Goal: Use online tool/utility: Utilize a website feature to perform a specific function

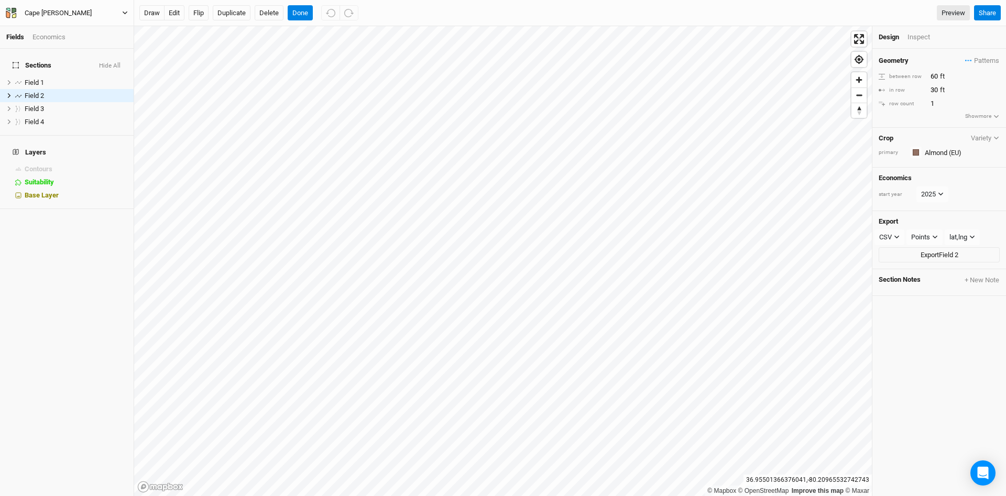
click at [124, 13] on icon "button" at bounding box center [125, 13] width 6 height 6
click at [124, 8] on button "Cape [PERSON_NAME]" at bounding box center [66, 13] width 123 height 12
click at [30, 10] on div "Cape [PERSON_NAME]" at bounding box center [58, 13] width 67 height 10
click at [67, 42] on button "Project Settings" at bounding box center [86, 43] width 83 height 14
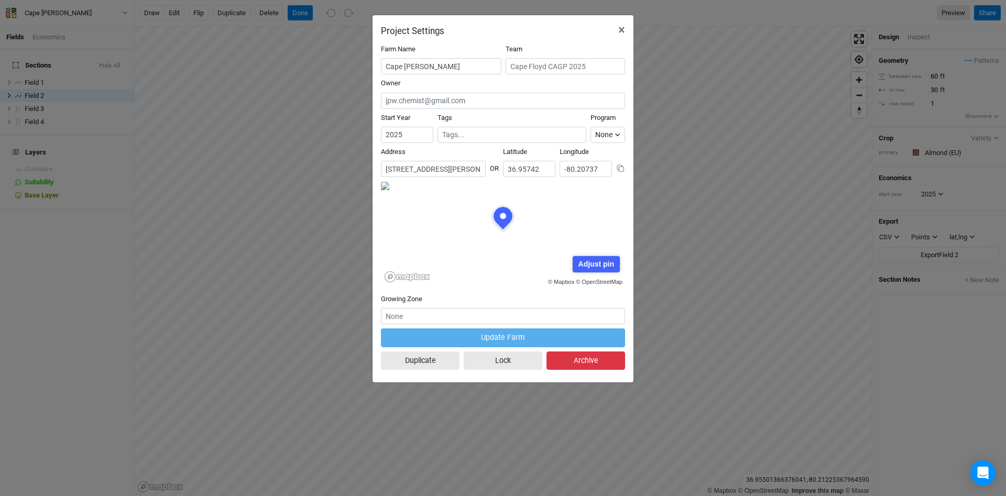
click at [593, 361] on button "Archive" at bounding box center [586, 361] width 79 height 18
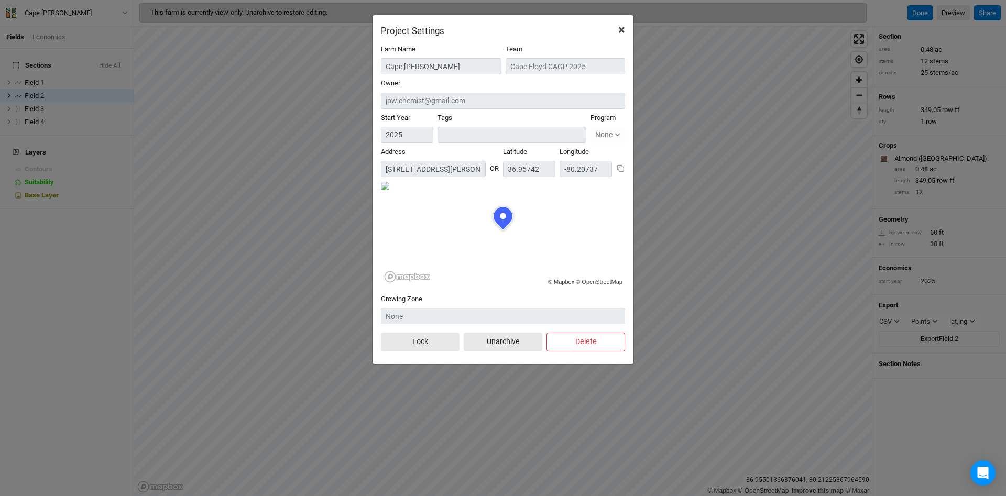
click at [621, 31] on span "×" at bounding box center [621, 30] width 7 height 15
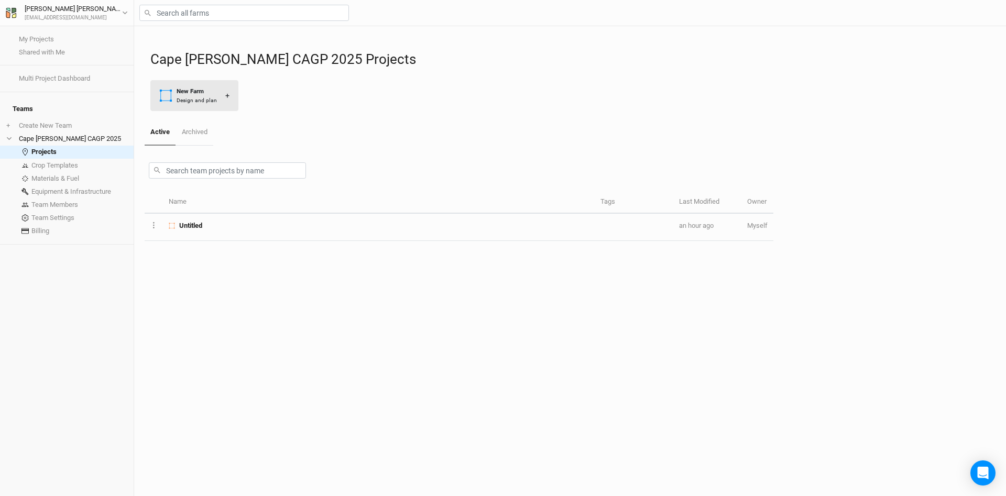
click at [193, 98] on div "Design and plan" at bounding box center [197, 100] width 40 height 8
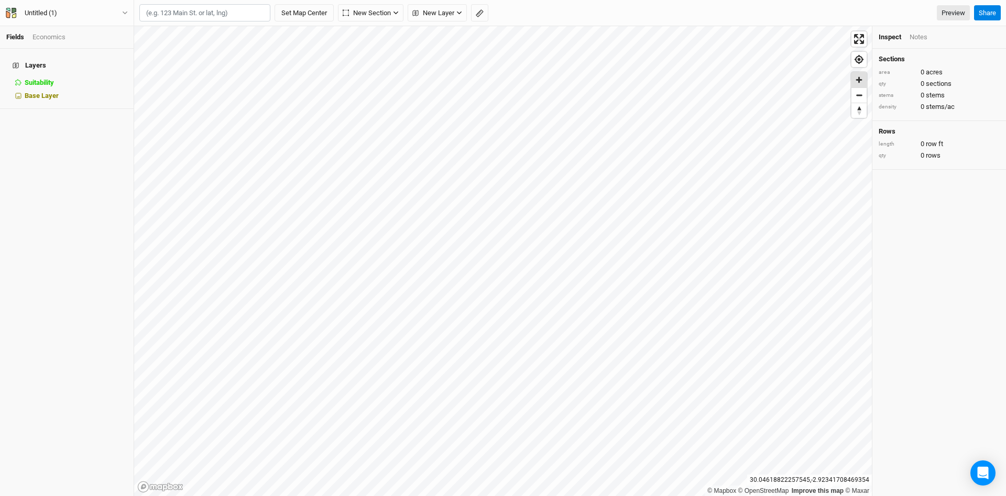
click at [857, 79] on span "Zoom in" at bounding box center [859, 79] width 15 height 15
click at [861, 76] on span "Zoom in" at bounding box center [859, 79] width 15 height 15
drag, startPoint x: 863, startPoint y: 78, endPoint x: 857, endPoint y: 79, distance: 5.9
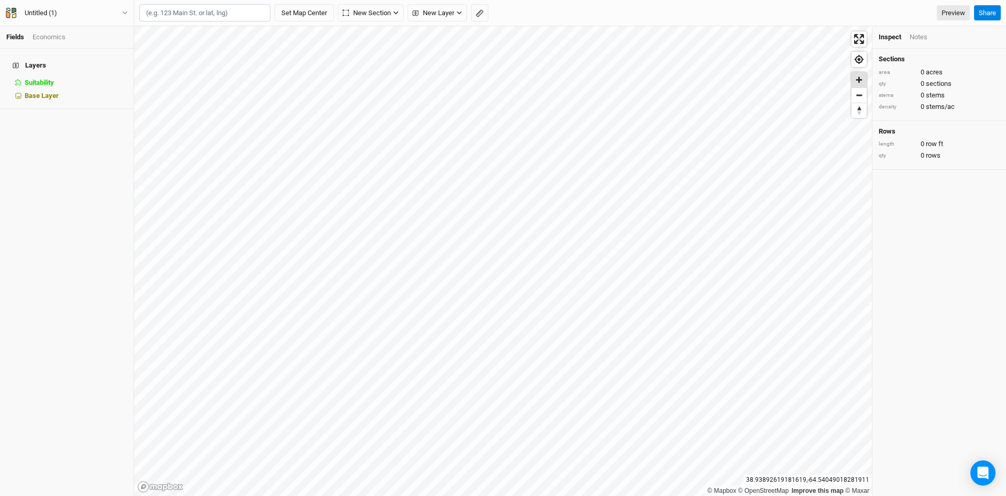
click at [862, 78] on span "Zoom in" at bounding box center [859, 79] width 15 height 15
click at [863, 81] on span "Zoom in" at bounding box center [859, 79] width 15 height 15
click at [862, 81] on span "Zoom in" at bounding box center [859, 79] width 15 height 15
click at [862, 82] on span "Zoom in" at bounding box center [859, 79] width 15 height 15
click at [861, 83] on span "Zoom in" at bounding box center [859, 79] width 15 height 15
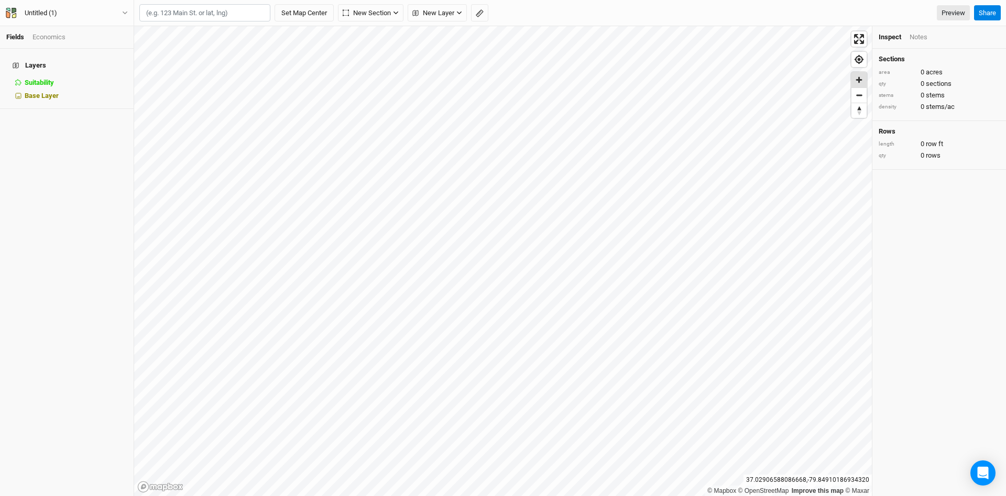
click at [857, 75] on span "Zoom in" at bounding box center [859, 79] width 15 height 15
click at [862, 81] on span "Zoom in" at bounding box center [859, 79] width 15 height 15
click at [864, 81] on span "Zoom in" at bounding box center [859, 79] width 15 height 15
click at [53, 92] on span "Base Layer" at bounding box center [42, 96] width 34 height 8
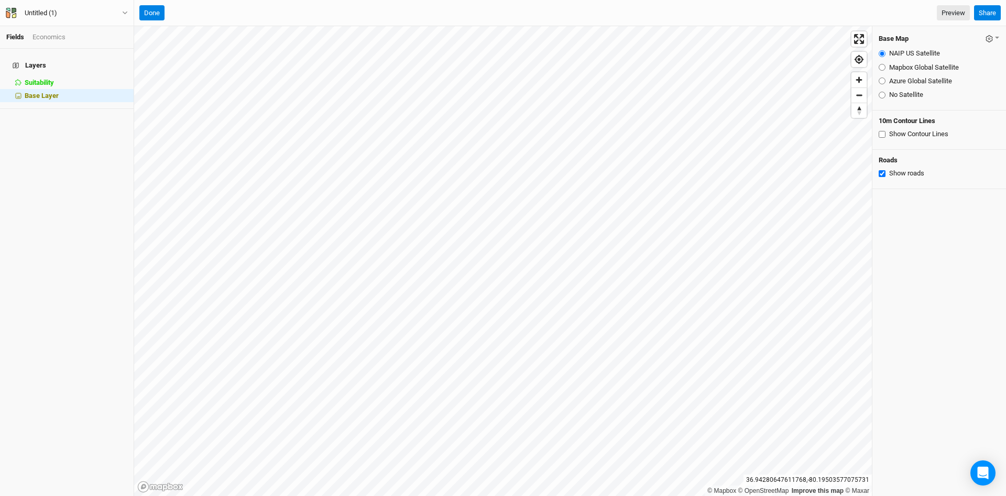
click at [879, 81] on input "Azure Global Satellite" at bounding box center [882, 81] width 7 height 7
radio input "true"
click at [882, 69] on input "Mapbox Global Satellite" at bounding box center [882, 67] width 7 height 7
radio input "true"
click at [882, 54] on input "NAIP US Satellite" at bounding box center [882, 53] width 7 height 7
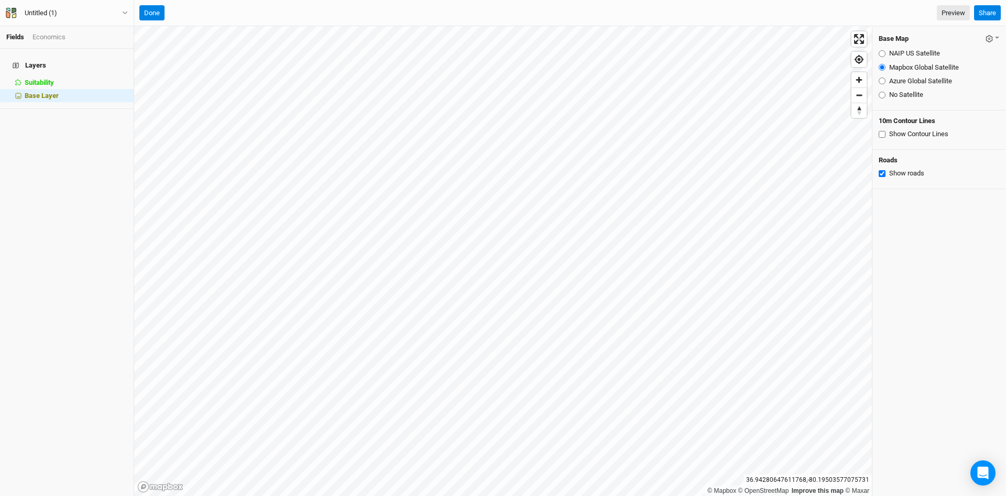
radio input "true"
click at [884, 69] on input "Mapbox Global Satellite" at bounding box center [882, 67] width 7 height 7
radio input "true"
click at [884, 81] on input "Azure Global Satellite" at bounding box center [882, 81] width 7 height 7
radio input "true"
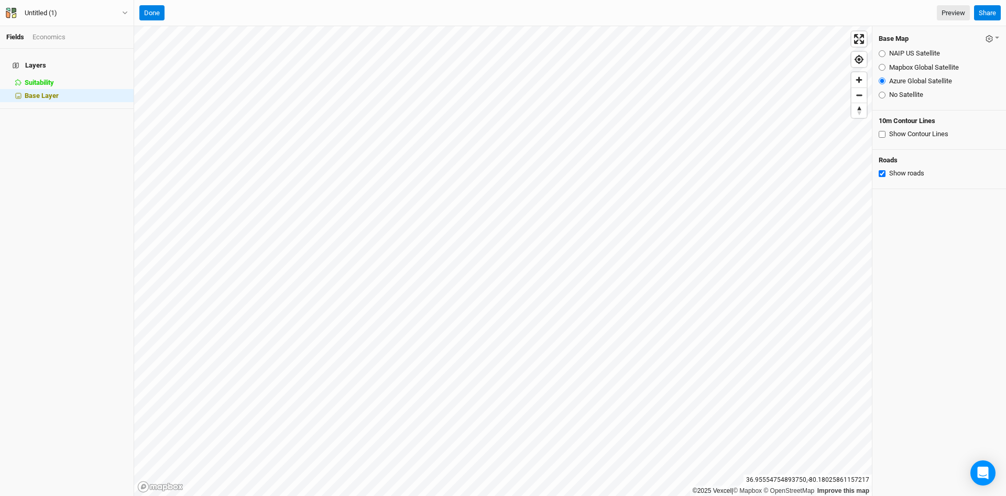
click at [882, 173] on input "Show roads" at bounding box center [882, 173] width 7 height 7
checkbox input "true"
click at [862, 79] on span "Zoom in" at bounding box center [859, 79] width 15 height 15
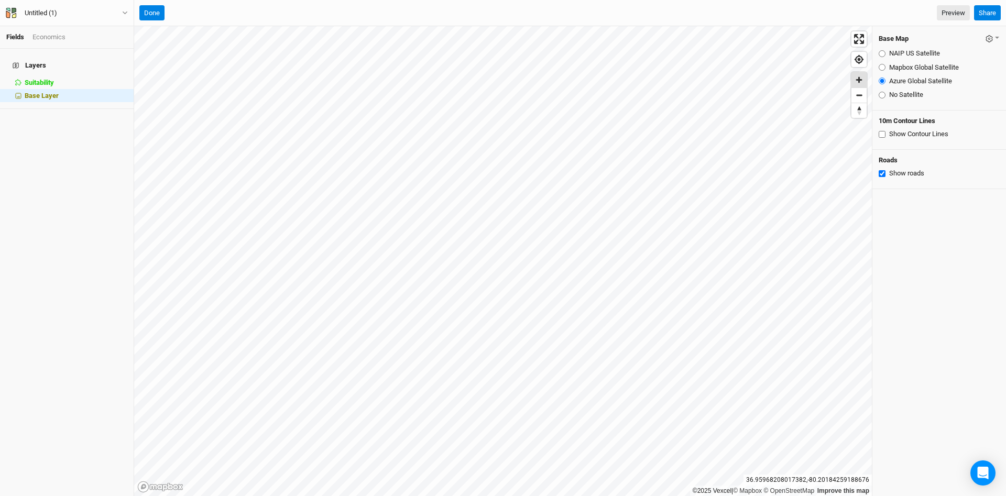
click at [862, 81] on span "Zoom in" at bounding box center [859, 79] width 15 height 15
click at [860, 97] on span "Zoom out" at bounding box center [859, 95] width 15 height 15
click at [860, 95] on span "Zoom out" at bounding box center [859, 95] width 15 height 15
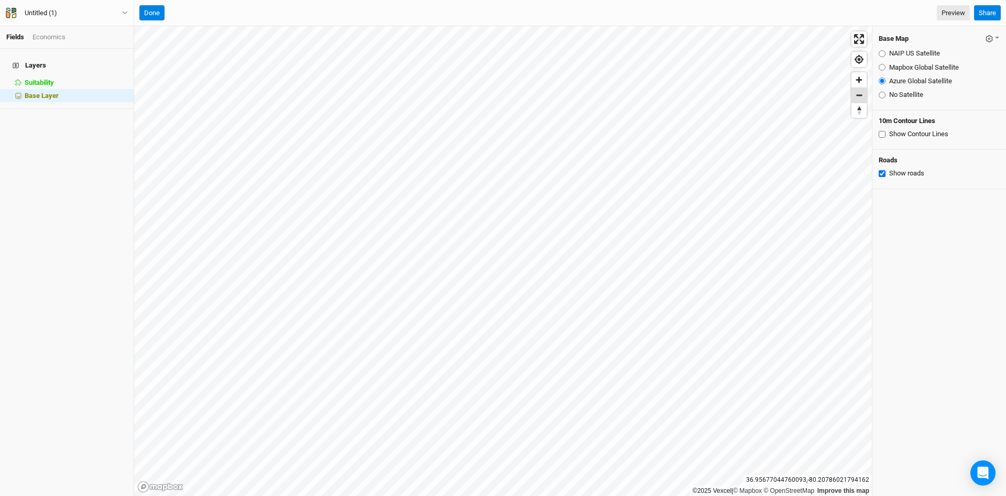
click at [859, 94] on span "Zoom out" at bounding box center [859, 95] width 15 height 15
click at [633, 19] on div "Fields Economics Layers Suitability hide Base Layer Untitled (1) Back Project S…" at bounding box center [503, 248] width 1006 height 496
click at [150, 13] on button "Done" at bounding box center [151, 13] width 25 height 16
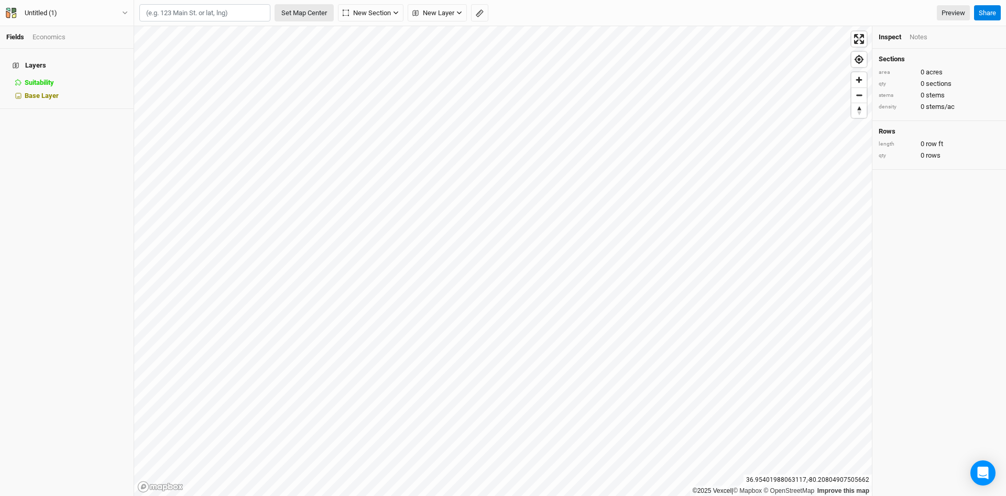
click at [317, 16] on button "Set Map Center" at bounding box center [304, 13] width 59 height 18
click at [263, 12] on icon "button" at bounding box center [260, 13] width 5 height 3
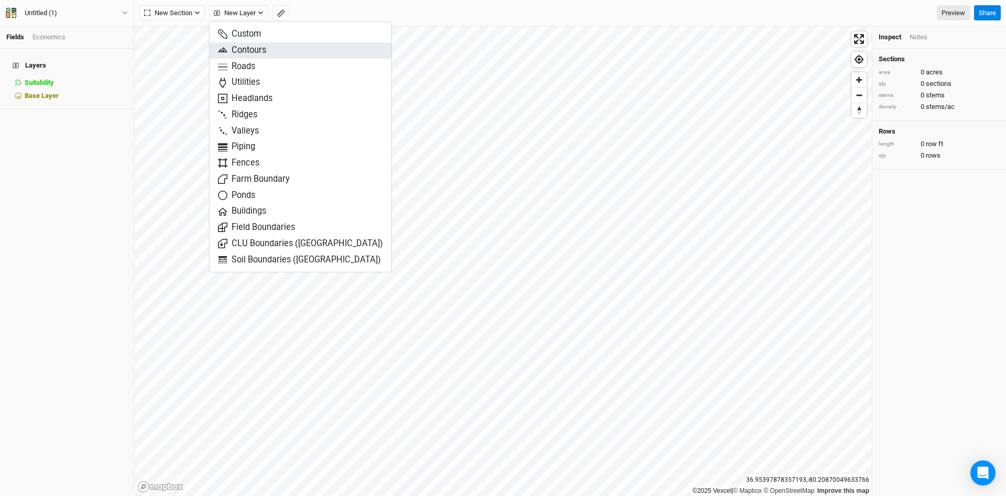
click at [253, 52] on span "Contours" at bounding box center [242, 51] width 48 height 12
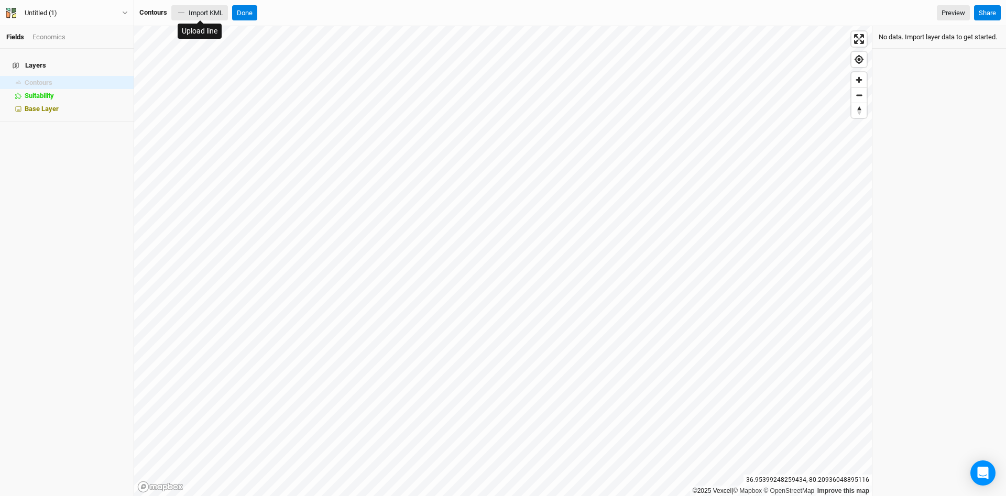
click at [204, 16] on button "Import KML" at bounding box center [199, 13] width 57 height 16
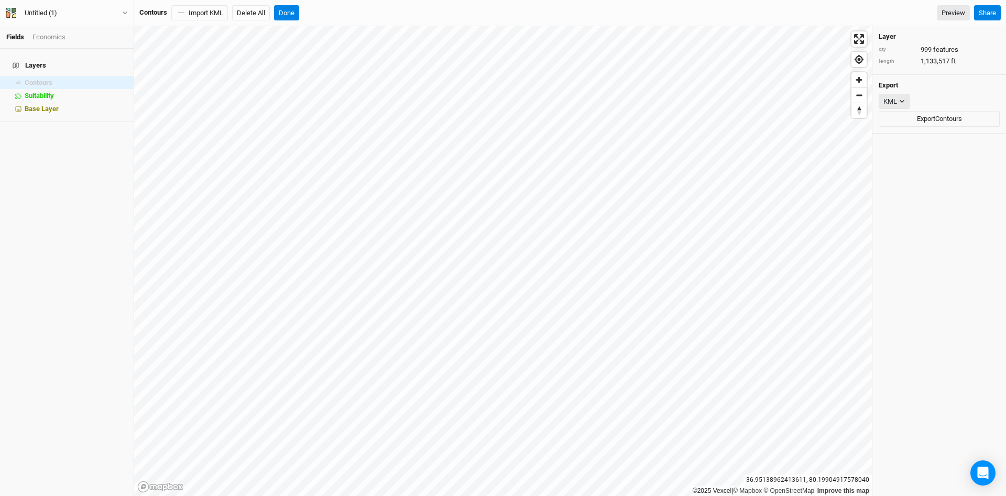
click at [905, 100] on icon "button" at bounding box center [902, 102] width 6 height 6
click at [906, 119] on span "JSON" at bounding box center [903, 123] width 22 height 12
click at [906, 99] on icon "button" at bounding box center [906, 102] width 6 height 6
click at [903, 138] on span "KML" at bounding box center [900, 139] width 17 height 12
click at [60, 143] on div "Layers Contours hide Suitability hide Base Layer" at bounding box center [67, 273] width 134 height 448
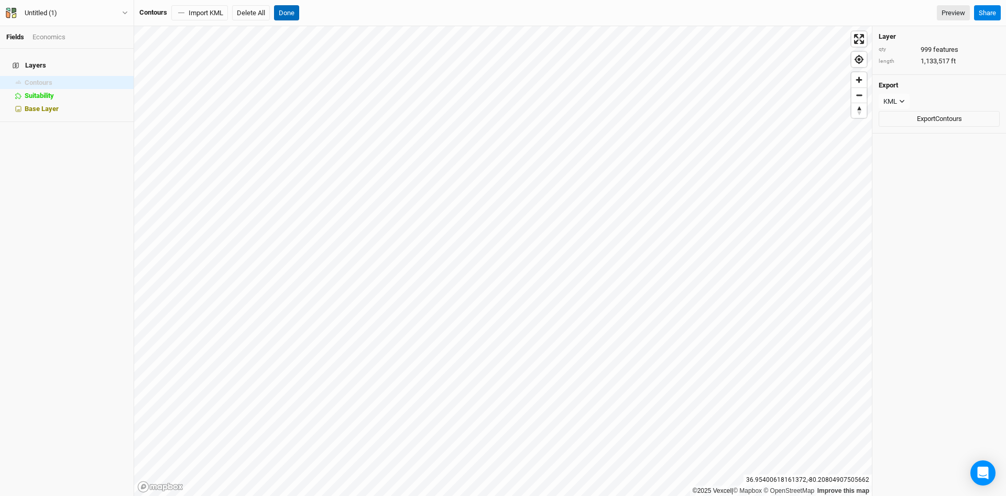
click at [295, 14] on button "Done" at bounding box center [286, 13] width 25 height 16
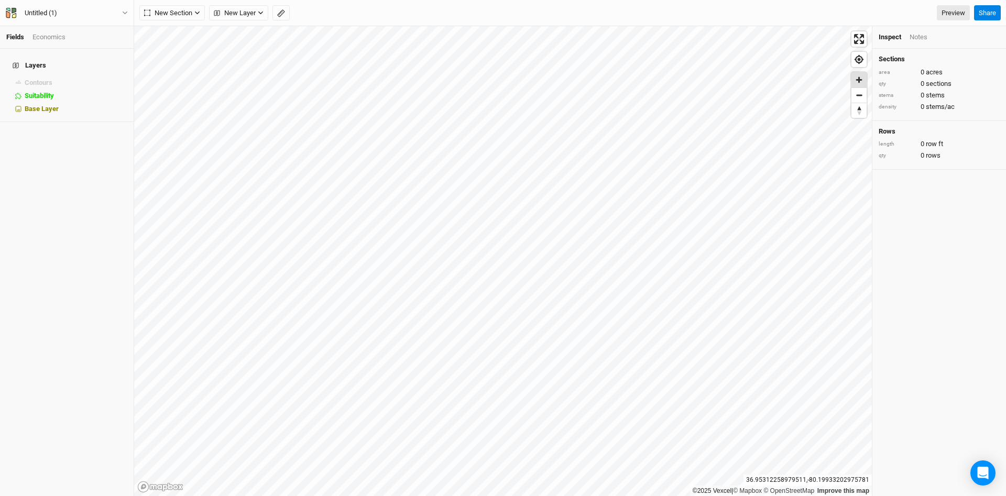
click at [858, 83] on span "Zoom in" at bounding box center [859, 79] width 15 height 15
click at [200, 12] on icon "button" at bounding box center [197, 13] width 6 height 6
click at [176, 69] on div "Keyline Beta" at bounding box center [187, 67] width 50 height 12
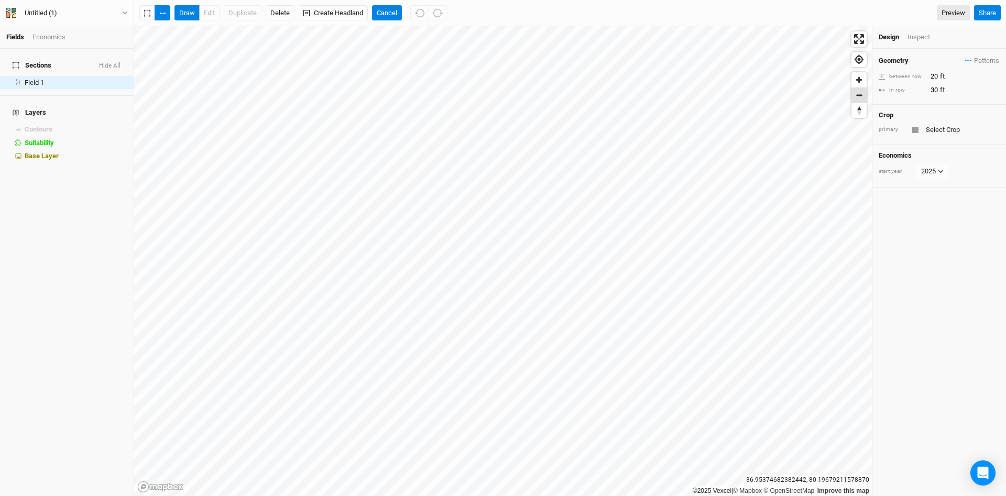
click at [859, 93] on span "Zoom out" at bounding box center [859, 95] width 15 height 15
click at [860, 82] on span "Zoom in" at bounding box center [859, 79] width 15 height 15
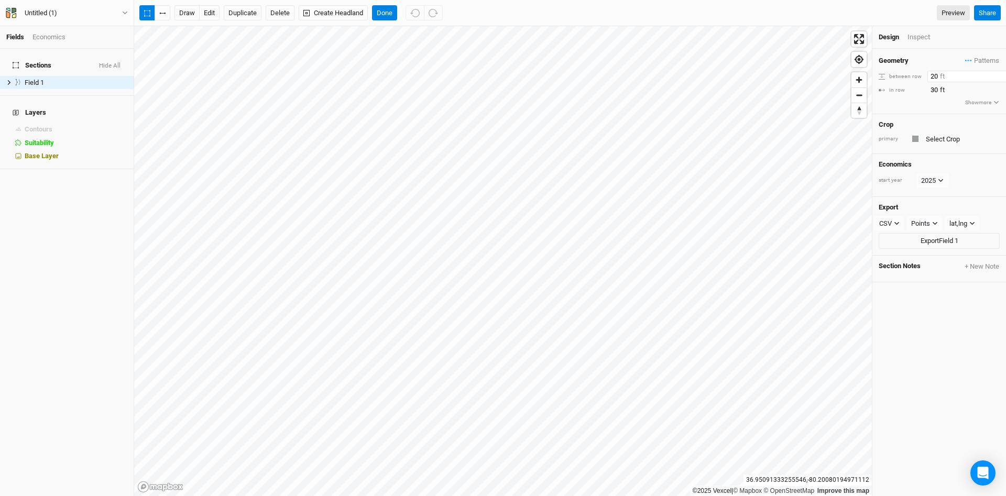
click at [930, 79] on input "20" at bounding box center [973, 77] width 91 height 12
type input "60"
click at [916, 102] on div "Geometry Patterns ＋ New in-row pattern between row 60 ft in row 30 ft Show more" at bounding box center [940, 81] width 134 height 65
click at [280, 14] on button "Delete" at bounding box center [280, 13] width 29 height 16
click at [319, 14] on button "Confirm" at bounding box center [308, 13] width 32 height 16
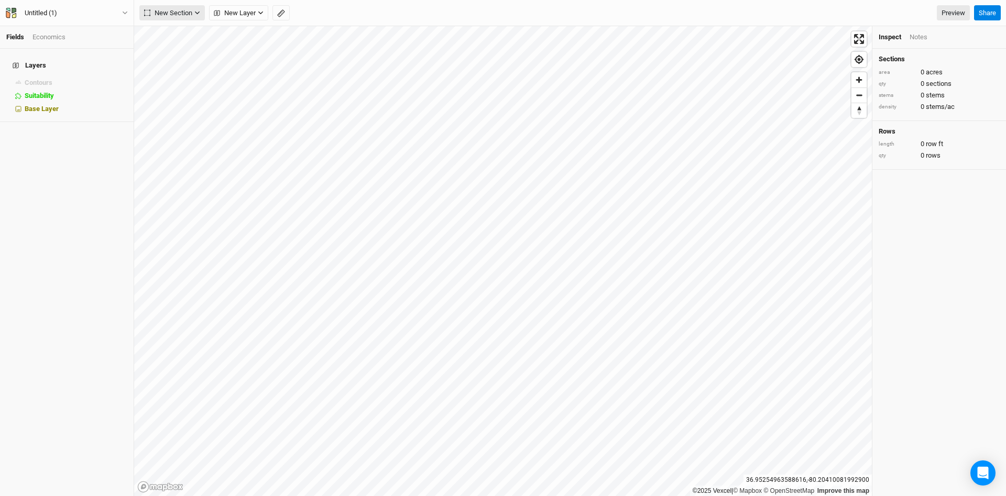
click at [197, 12] on icon "button" at bounding box center [197, 13] width 6 height 6
click at [182, 64] on div "Keyline Beta" at bounding box center [187, 67] width 50 height 12
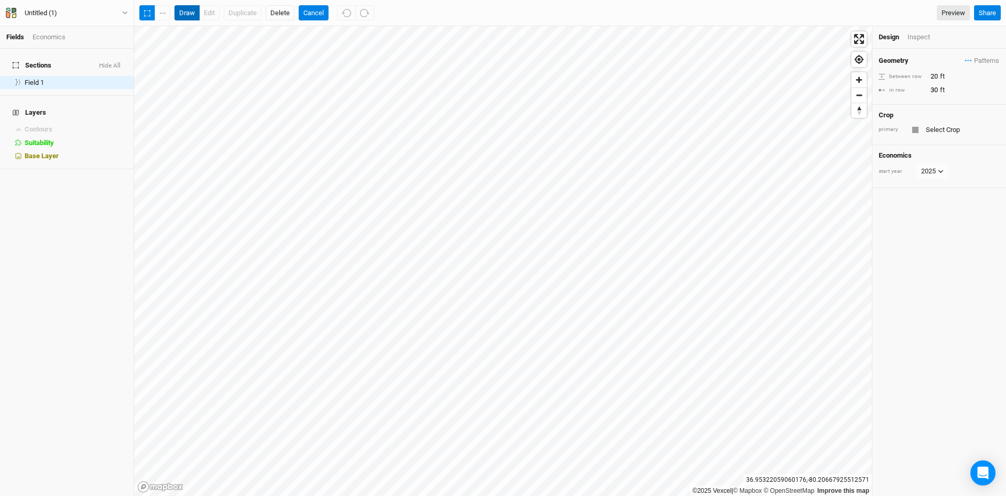
click at [186, 11] on button "draw" at bounding box center [187, 13] width 25 height 16
click at [857, 81] on span "Zoom in" at bounding box center [859, 79] width 15 height 15
click at [59, 152] on div "Base Layer" at bounding box center [76, 156] width 103 height 8
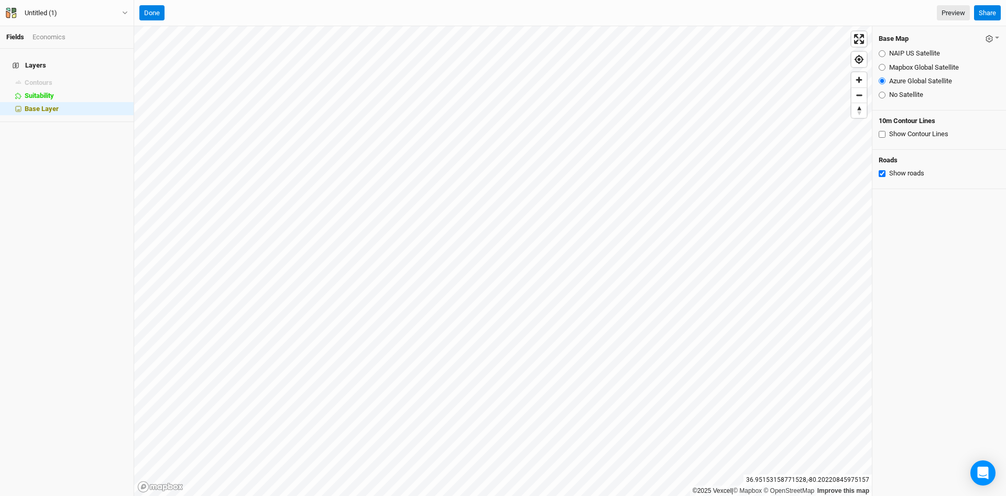
click at [880, 52] on input "NAIP US Satellite" at bounding box center [882, 53] width 7 height 7
radio input "true"
drag, startPoint x: 889, startPoint y: 80, endPoint x: 884, endPoint y: 82, distance: 5.5
click at [887, 81] on div "Azure Global Satellite" at bounding box center [939, 81] width 121 height 9
click at [884, 82] on input "Azure Global Satellite" at bounding box center [882, 81] width 7 height 7
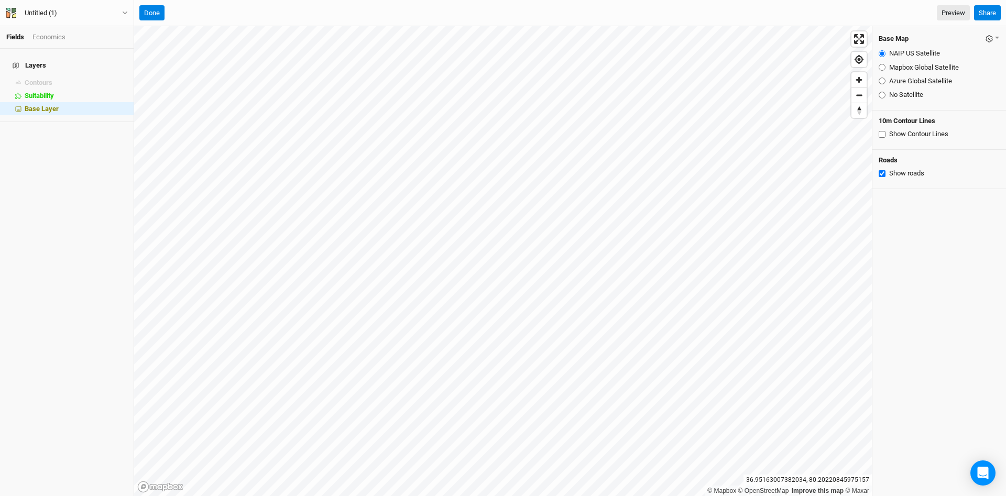
radio input "true"
click at [861, 99] on span "Zoom out" at bounding box center [859, 95] width 15 height 15
click at [159, 17] on button "Done" at bounding box center [151, 13] width 25 height 16
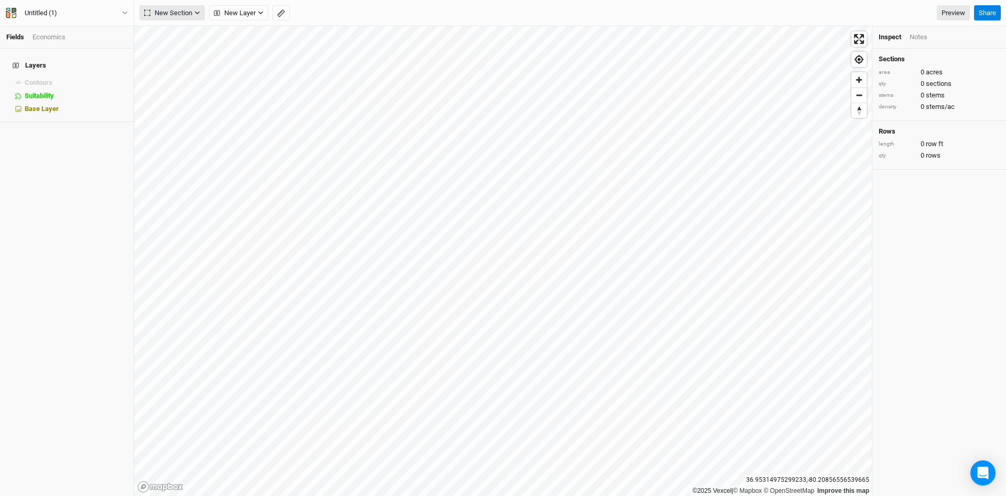
click at [197, 14] on icon "button" at bounding box center [197, 13] width 6 height 6
click at [177, 64] on div "Keyline Beta" at bounding box center [187, 67] width 50 height 12
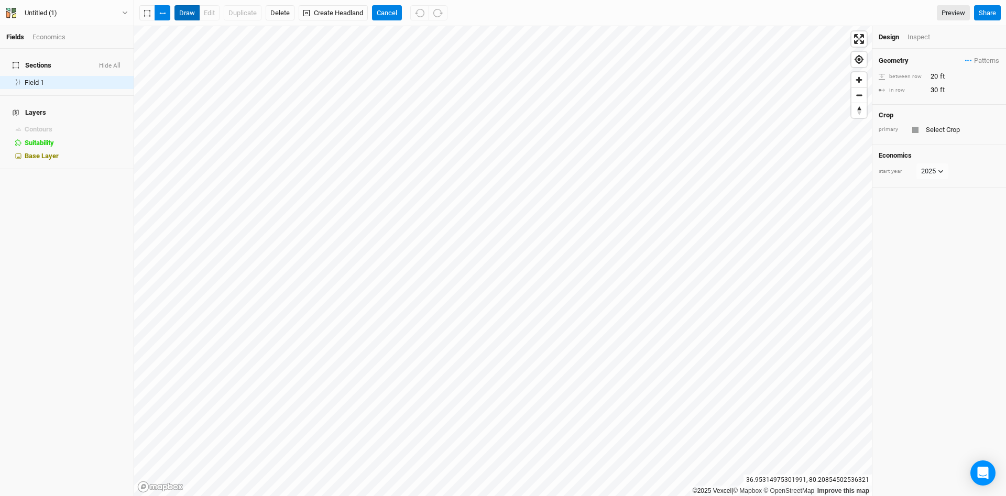
click at [191, 14] on button "draw" at bounding box center [187, 13] width 25 height 16
